Goal: Task Accomplishment & Management: Complete application form

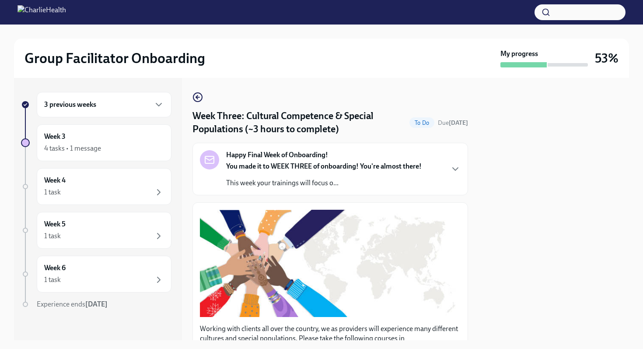
scroll to position [688, 0]
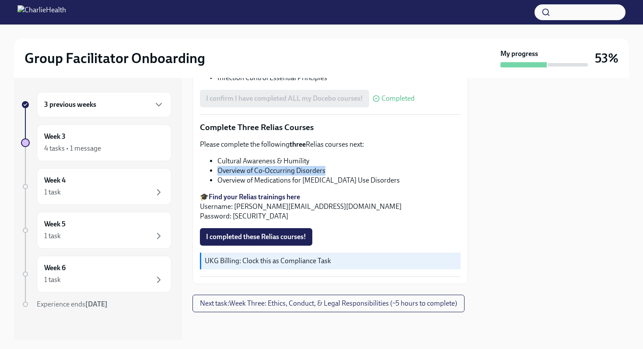
drag, startPoint x: 218, startPoint y: 172, endPoint x: 330, endPoint y: 170, distance: 111.2
click at [330, 170] on li "Overview of Co-Occurring Disorders" at bounding box center [339, 171] width 243 height 10
copy li "Cultural Awareness & Humility"
drag, startPoint x: 219, startPoint y: 160, endPoint x: 337, endPoint y: 162, distance: 118.6
click at [337, 162] on li "Cultural Awareness & Humility" at bounding box center [339, 161] width 243 height 10
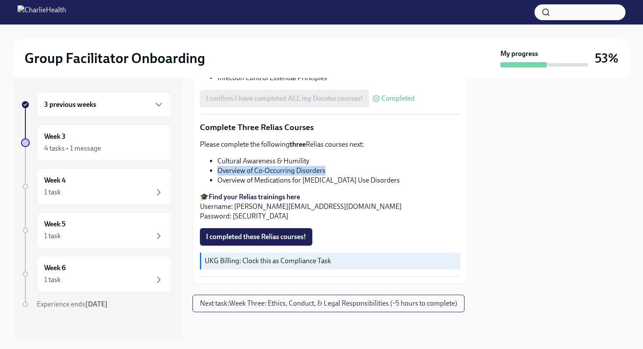
copy li "Overview of Co-Occurring Disorders"
drag, startPoint x: 219, startPoint y: 167, endPoint x: 361, endPoint y: 170, distance: 142.7
click at [361, 170] on li "Overview of Co-Occurring Disorders" at bounding box center [339, 171] width 243 height 10
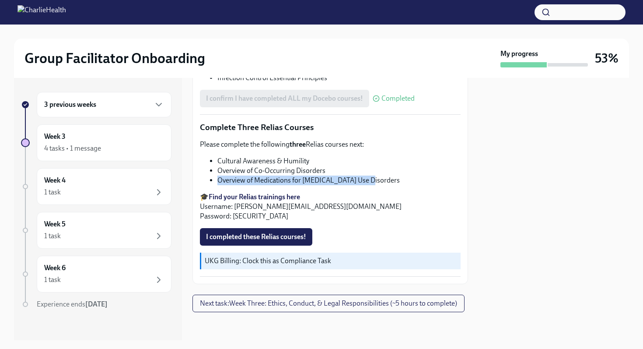
copy li "Overview of Medications for [MEDICAL_DATA] Use Disorders"
drag, startPoint x: 218, startPoint y: 177, endPoint x: 379, endPoint y: 182, distance: 160.7
click at [379, 182] on li "Overview of Medications for [MEDICAL_DATA] Use Disorders" at bounding box center [339, 180] width 243 height 10
copy li "Overview of Medications for [MEDICAL_DATA] Use Disorders"
click at [304, 301] on span "Next task : Week Three: Ethics, Conduct, & Legal Responsibilities (~5 hours to …" at bounding box center [328, 303] width 257 height 9
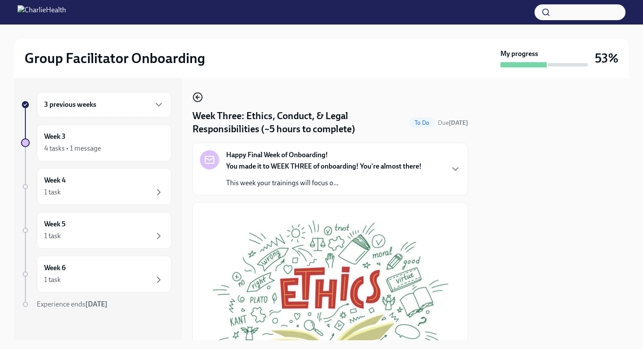
click at [195, 95] on icon "button" at bounding box center [198, 97] width 11 height 11
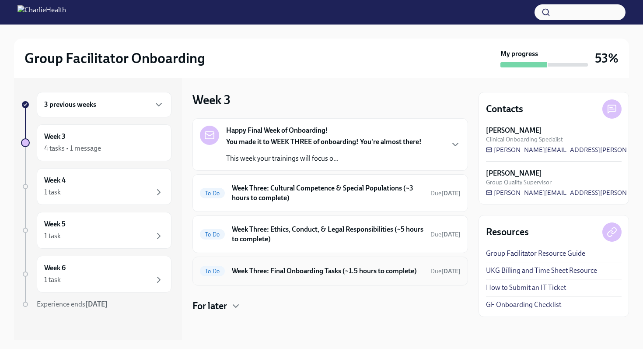
click at [316, 267] on h6 "Week Three: Final Onboarding Tasks (~1.5 hours to complete)" at bounding box center [328, 271] width 192 height 10
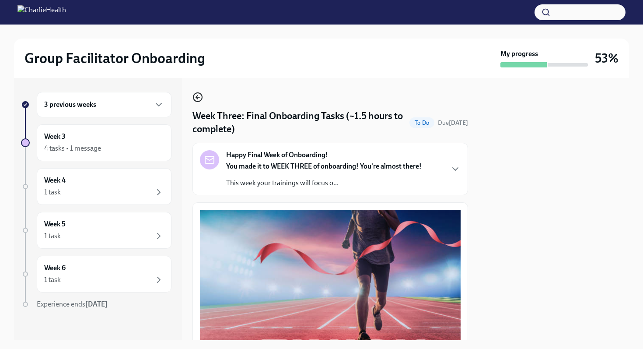
click at [198, 96] on icon "button" at bounding box center [198, 97] width 11 height 11
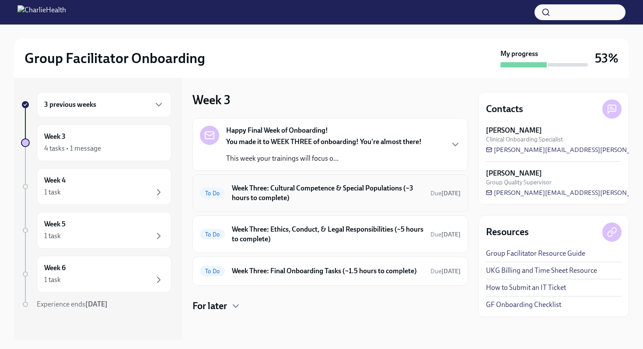
click at [297, 198] on h6 "Week Three: Cultural Competence & Special Populations (~3 hours to complete)" at bounding box center [328, 192] width 192 height 19
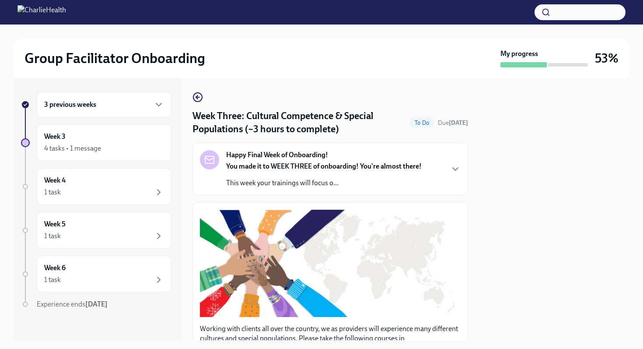
scroll to position [688, 0]
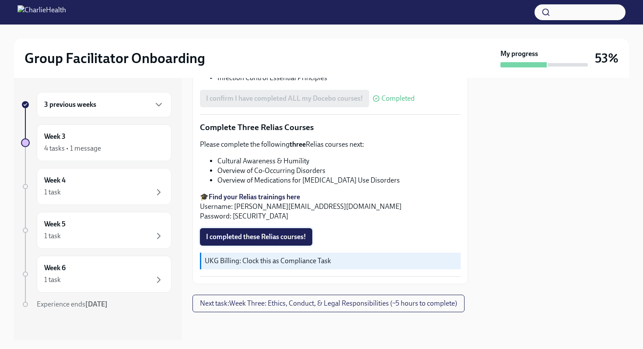
click at [284, 237] on span "I completed these Relias courses!" at bounding box center [256, 236] width 100 height 9
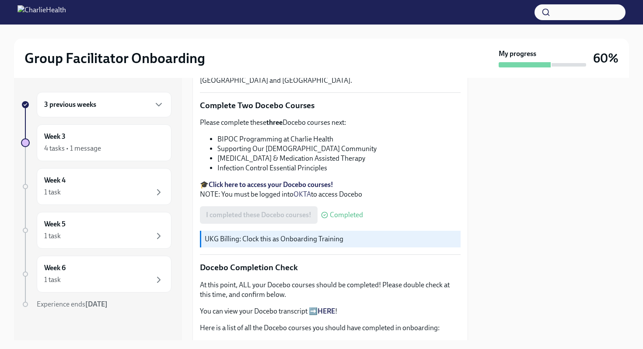
scroll to position [267, 0]
